Goal: Find contact information: Find contact information

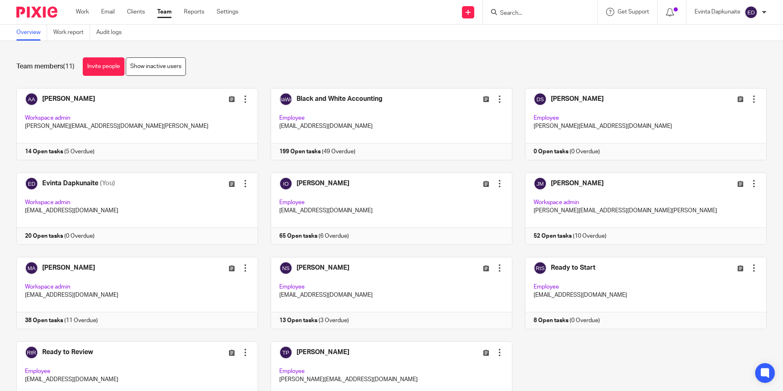
scroll to position [50, 0]
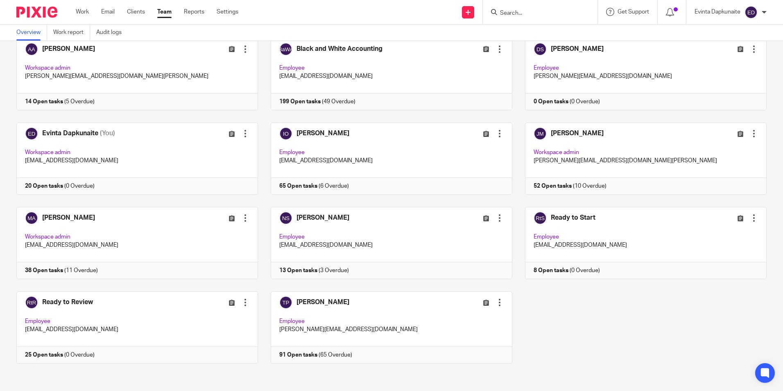
click at [533, 12] on input "Search" at bounding box center [536, 13] width 74 height 7
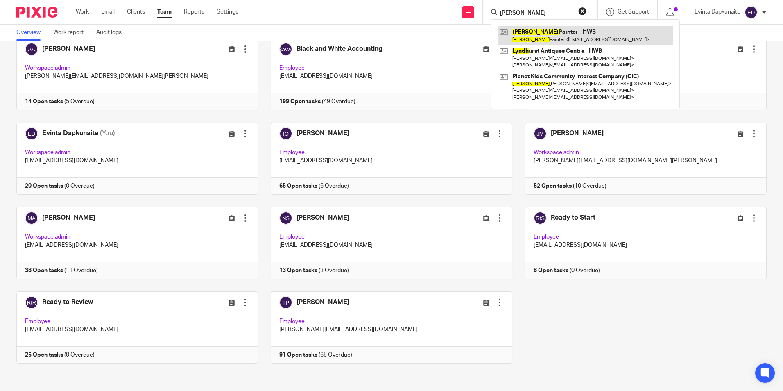
type input "[PERSON_NAME]"
click at [555, 33] on link at bounding box center [586, 35] width 176 height 19
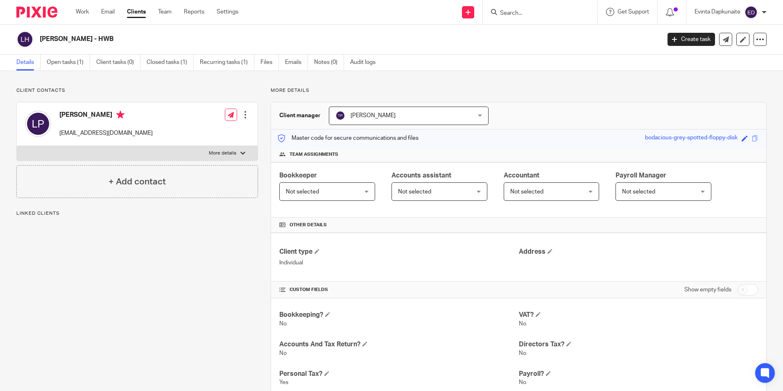
click at [236, 152] on label "More details" at bounding box center [137, 153] width 241 height 15
click at [17, 146] on input "More details" at bounding box center [16, 145] width 0 height 0
checkbox input "true"
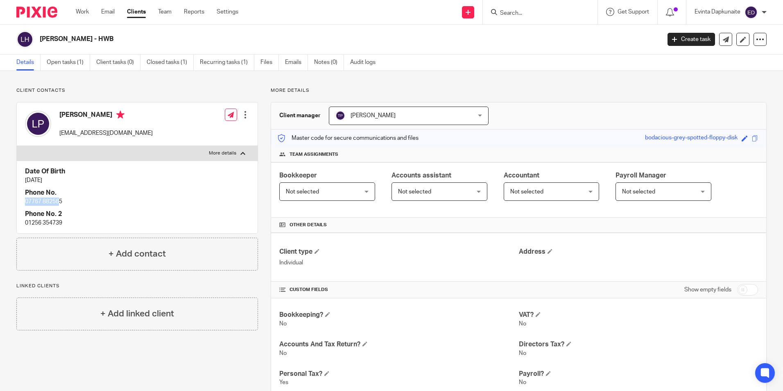
drag, startPoint x: 23, startPoint y: 200, endPoint x: 61, endPoint y: 198, distance: 38.2
click at [61, 198] on div "Date Of Birth 18 May 1960 Phone No. 07767 882565 Phone No. 2 01256 354739" at bounding box center [137, 197] width 241 height 72
drag, startPoint x: 61, startPoint y: 198, endPoint x: 52, endPoint y: 202, distance: 10.1
click at [76, 205] on p "07767 882565" at bounding box center [137, 202] width 225 height 8
drag, startPoint x: 24, startPoint y: 201, endPoint x: 67, endPoint y: 199, distance: 43.1
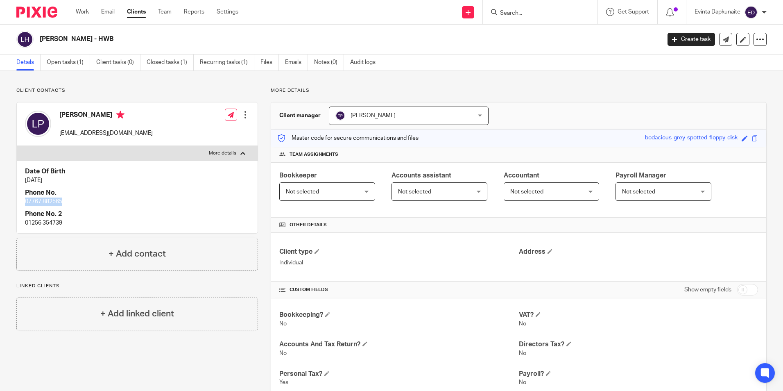
click at [67, 199] on div "Date Of Birth 18 May 1960 Phone No. 07767 882565 Phone No. 2 01256 354739" at bounding box center [137, 197] width 241 height 72
drag, startPoint x: 66, startPoint y: 199, endPoint x: 55, endPoint y: 200, distance: 11.1
copy p "07767 882565"
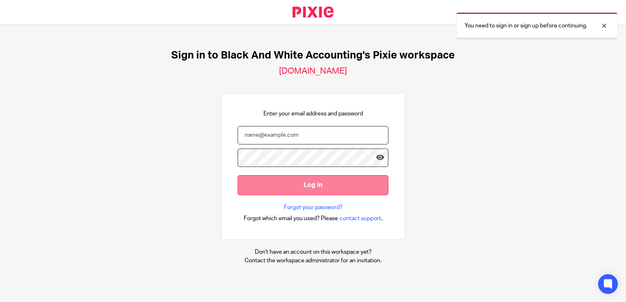
type input "[EMAIL_ADDRESS][DOMAIN_NAME]"
click at [290, 177] on input "Log in" at bounding box center [313, 185] width 151 height 20
